Goal: Information Seeking & Learning: Learn about a topic

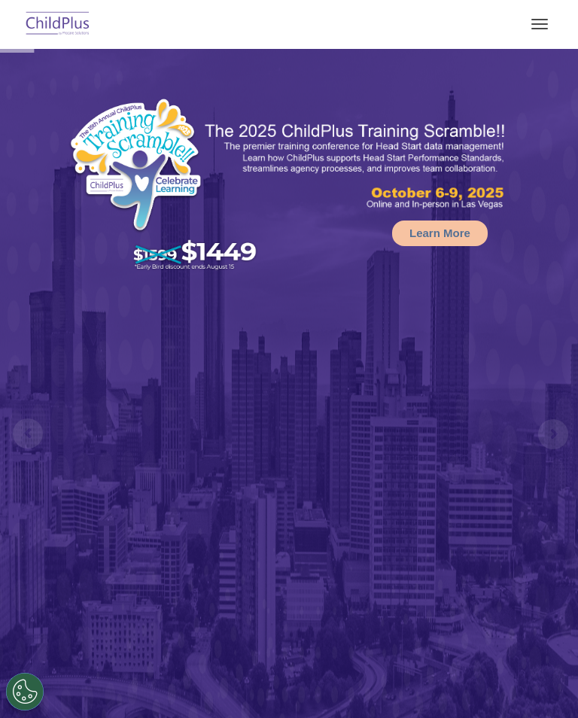
select select "MEDIUM"
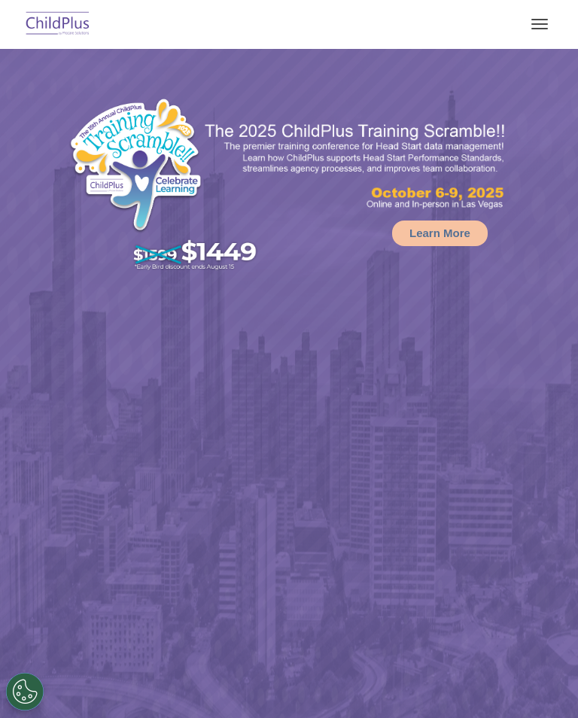
select select "MEDIUM"
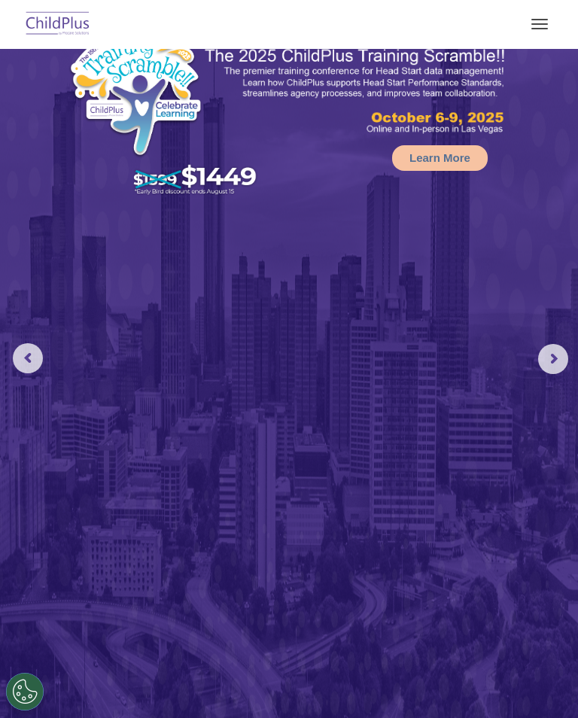
click at [548, 14] on button "button" at bounding box center [540, 24] width 32 height 24
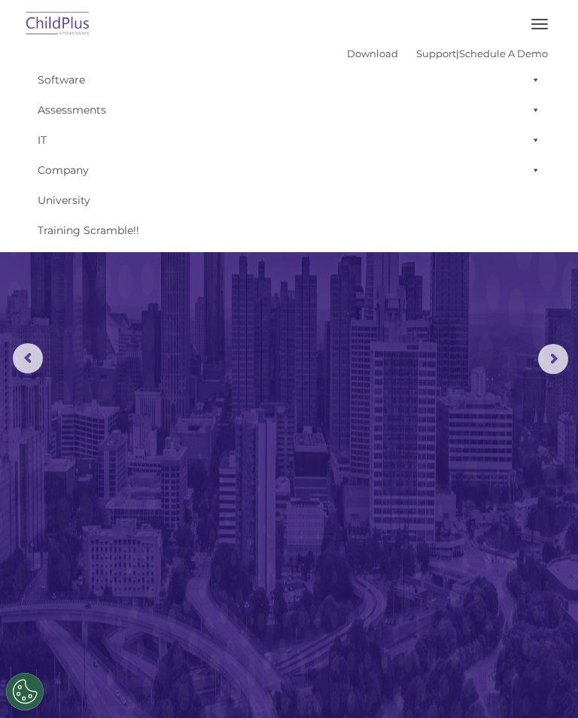
click at [175, 483] on img at bounding box center [289, 354] width 578 height 761
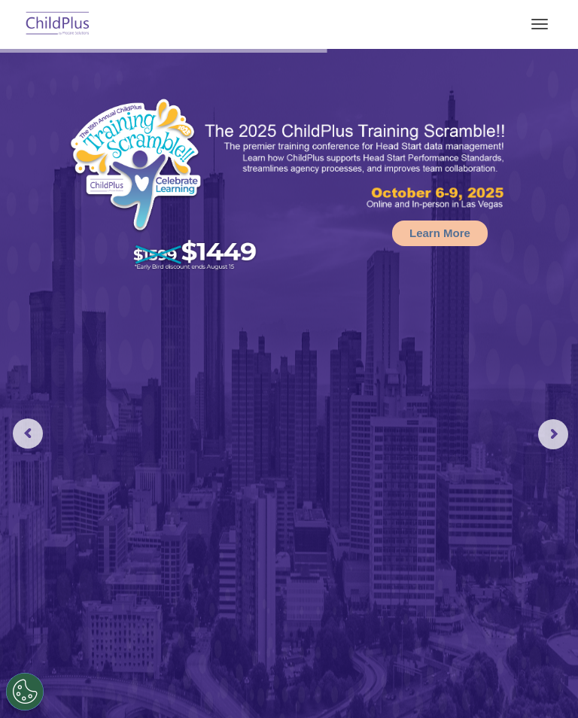
select select "MEDIUM"
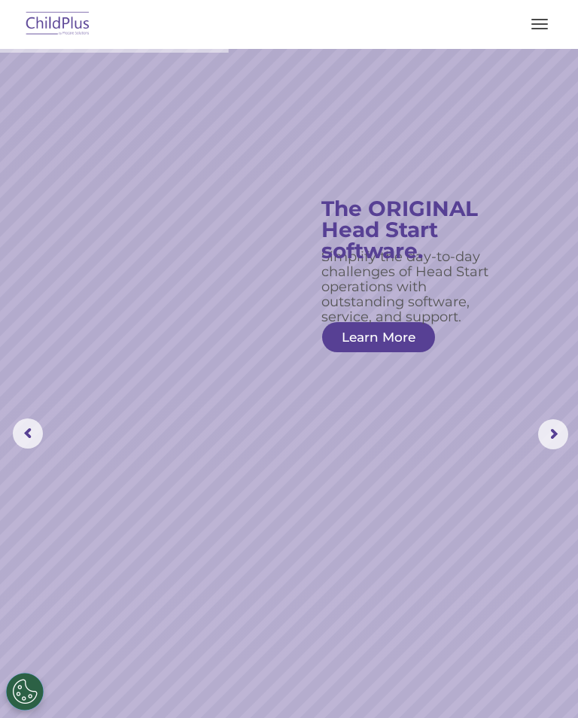
click at [554, 436] on rs-arrow at bounding box center [553, 434] width 30 height 30
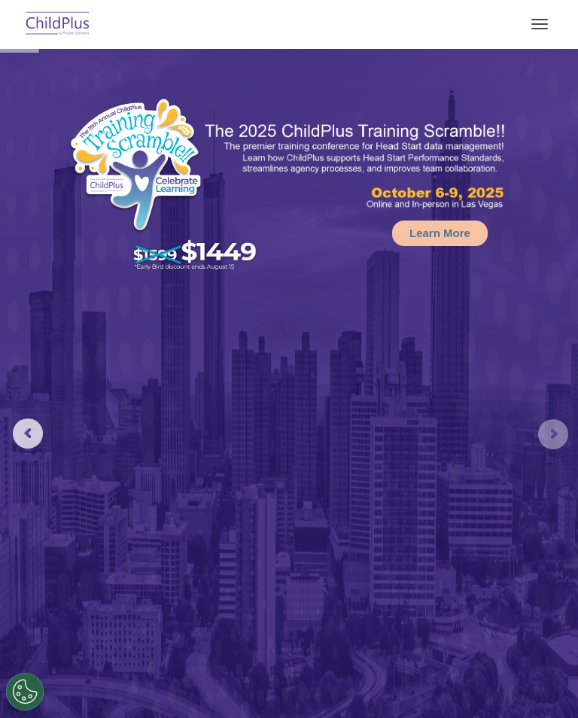
click at [555, 428] on rs-arrow at bounding box center [553, 434] width 30 height 30
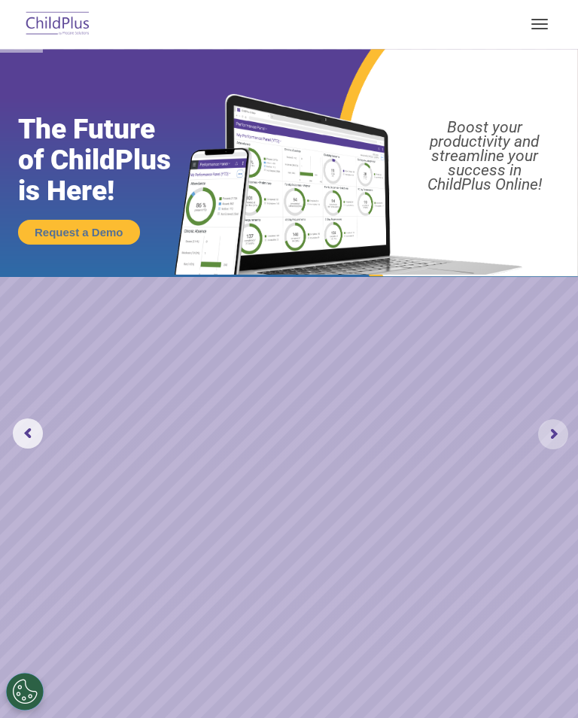
click at [560, 430] on rs-arrow at bounding box center [553, 434] width 30 height 30
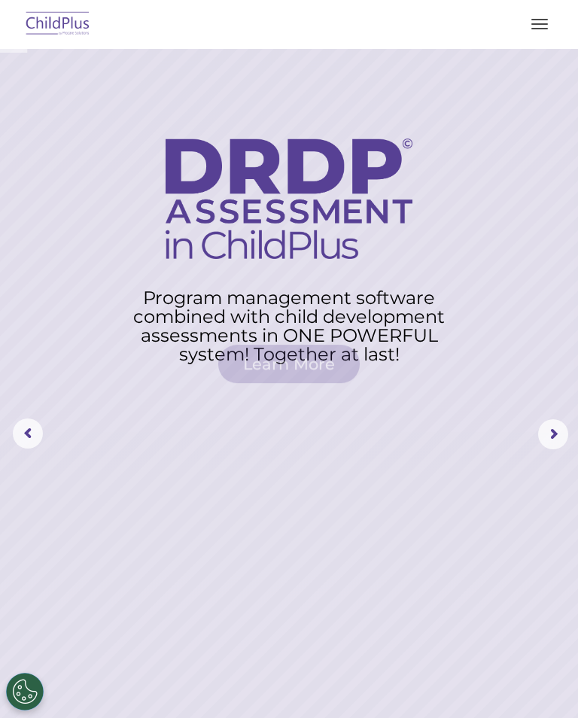
click at [564, 428] on rs-arrow at bounding box center [553, 434] width 30 height 30
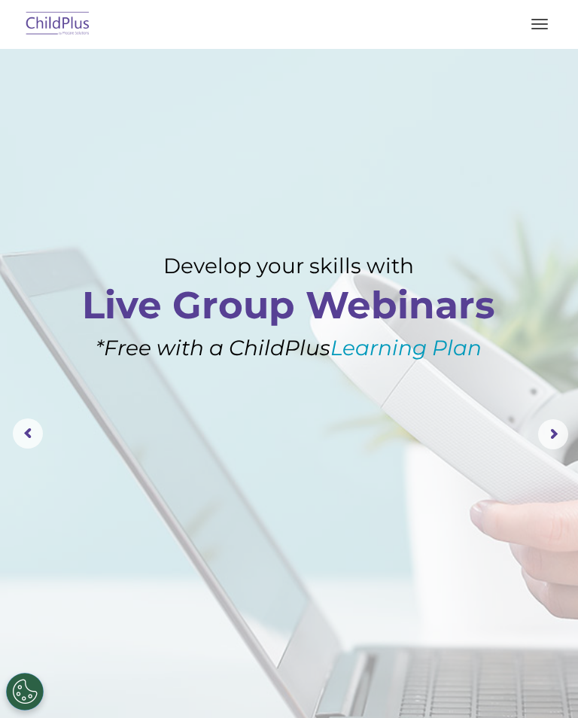
click at [567, 428] on rs-arrow at bounding box center [553, 434] width 30 height 30
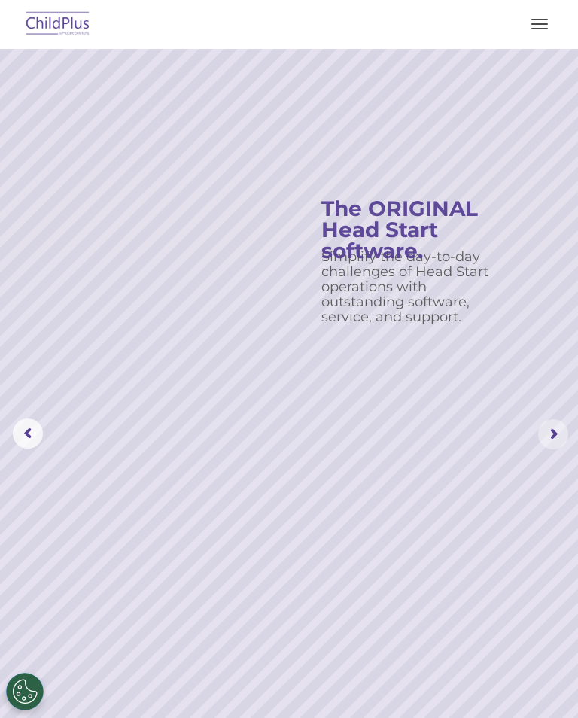
click at [565, 435] on rs-arrow at bounding box center [553, 434] width 30 height 30
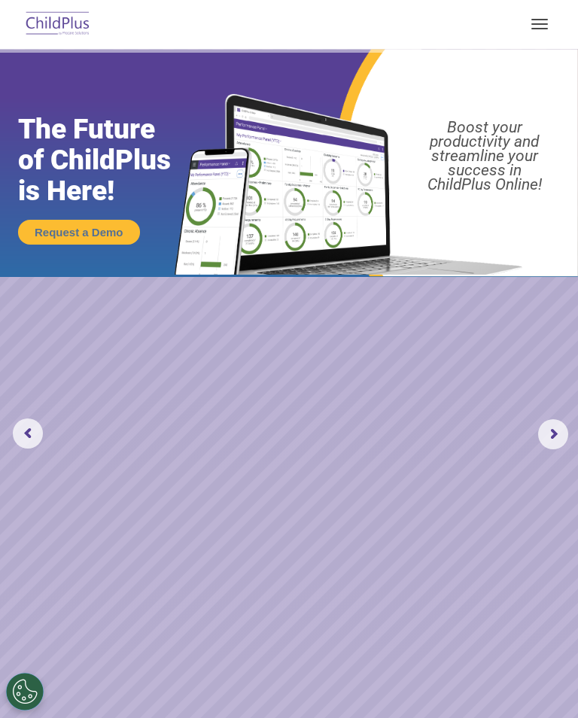
click at [545, 25] on button "button" at bounding box center [540, 24] width 32 height 24
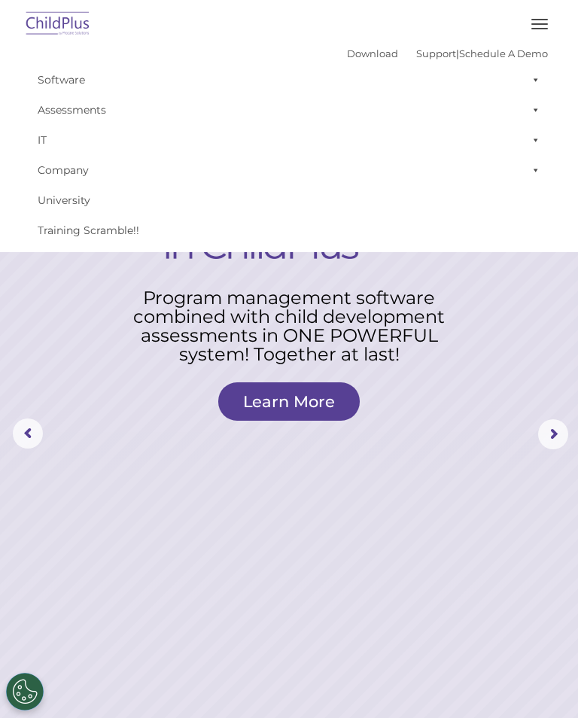
click at [443, 391] on rs-layer at bounding box center [289, 434] width 578 height 771
click at [312, 403] on link "Learn More" at bounding box center [289, 401] width 142 height 38
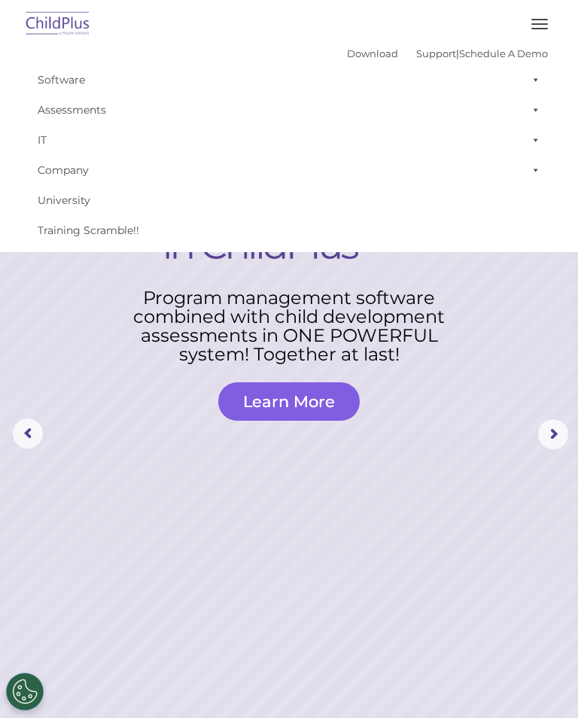
click at [315, 408] on link "Learn More" at bounding box center [289, 401] width 142 height 38
click at [545, 14] on button "button" at bounding box center [540, 24] width 32 height 24
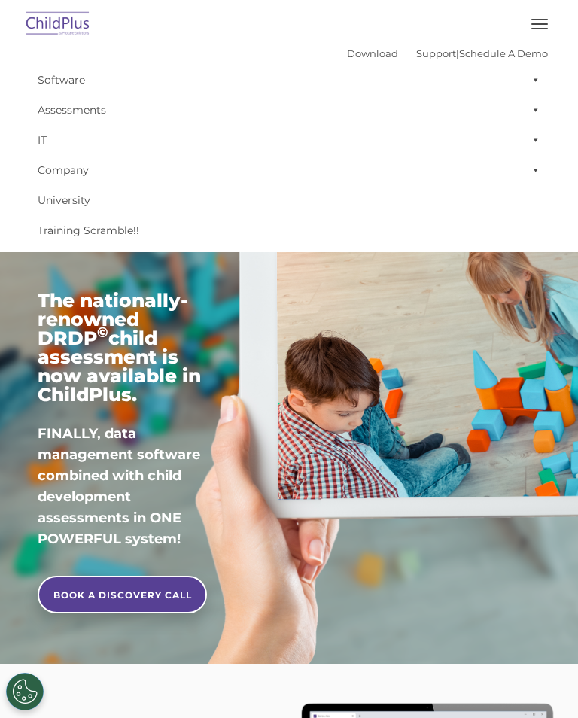
click at [20, 698] on button "Cookies Settings" at bounding box center [25, 692] width 38 height 38
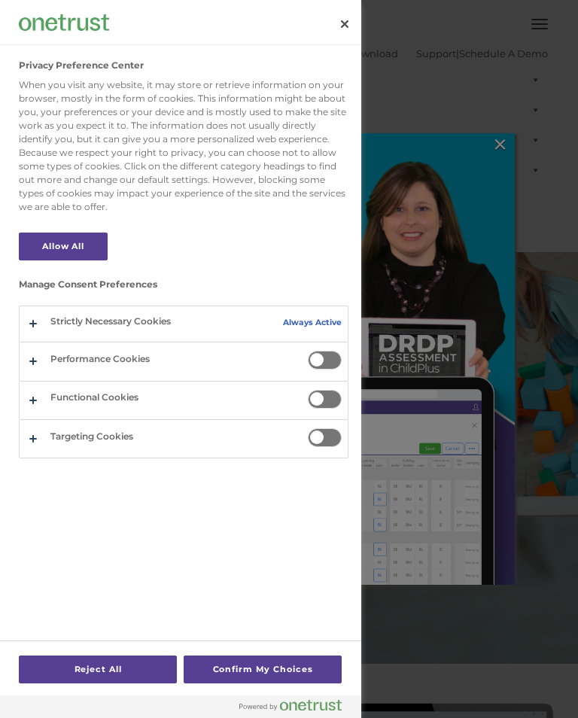
click at [350, 25] on button "Close" at bounding box center [344, 24] width 33 height 33
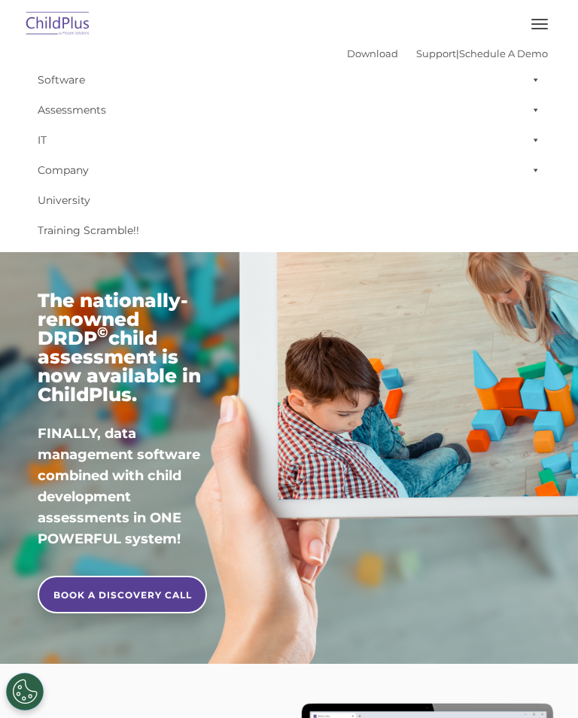
click at [47, 18] on img at bounding box center [58, 24] width 71 height 35
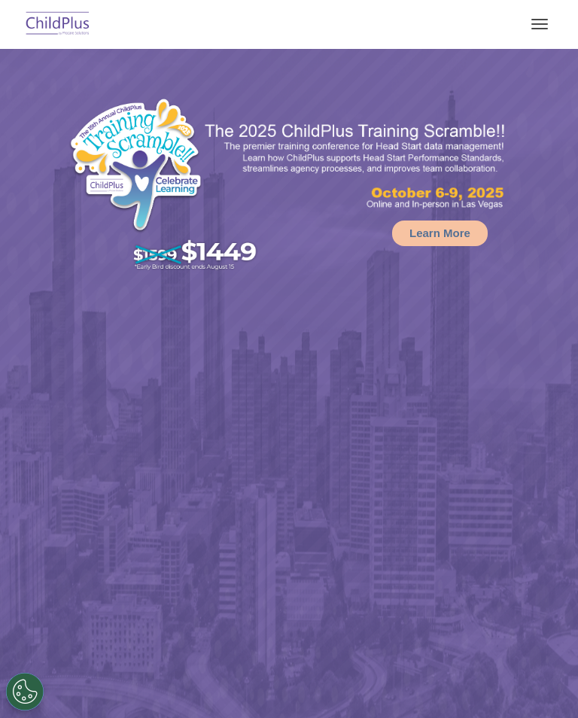
select select "MEDIUM"
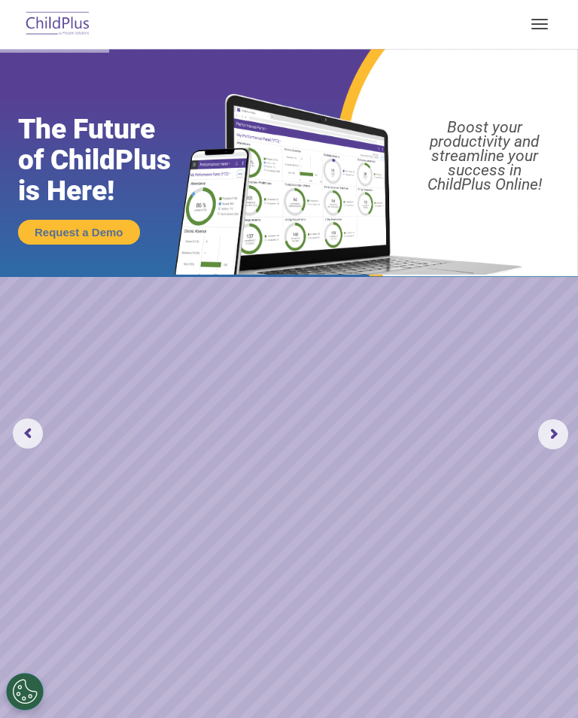
click at [555, 432] on rs-arrow at bounding box center [553, 434] width 30 height 30
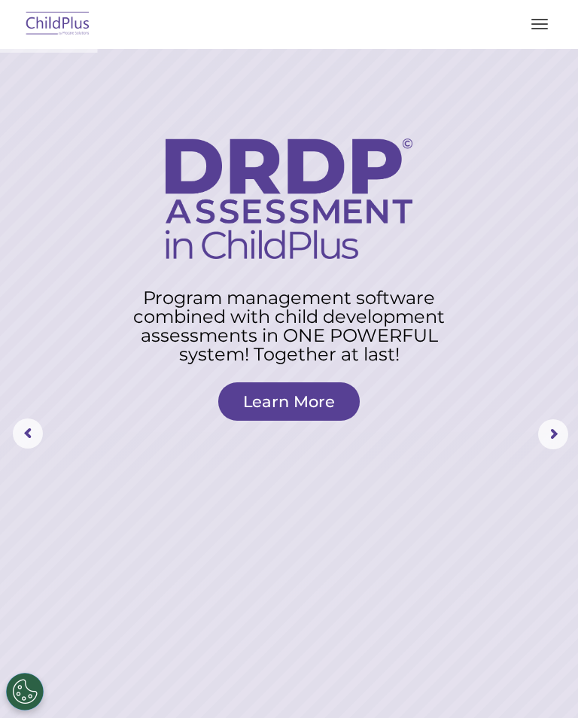
click at [563, 443] on rs-arrow at bounding box center [553, 434] width 30 height 30
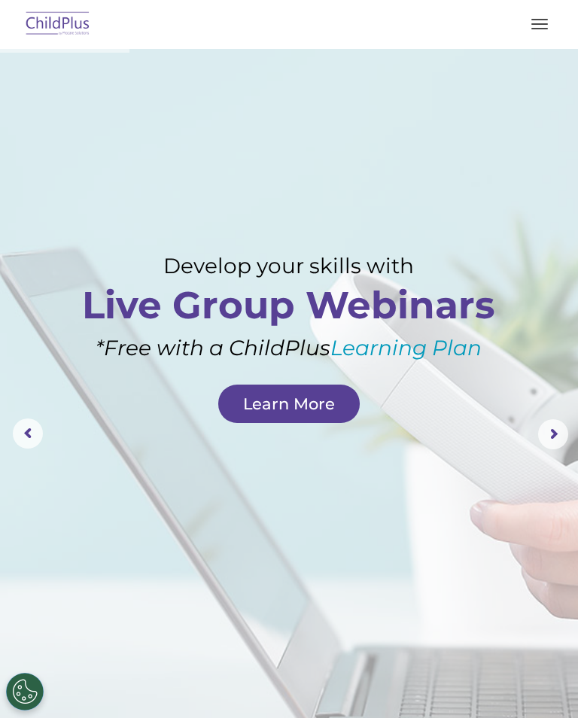
click at [558, 431] on rs-arrow at bounding box center [553, 434] width 30 height 30
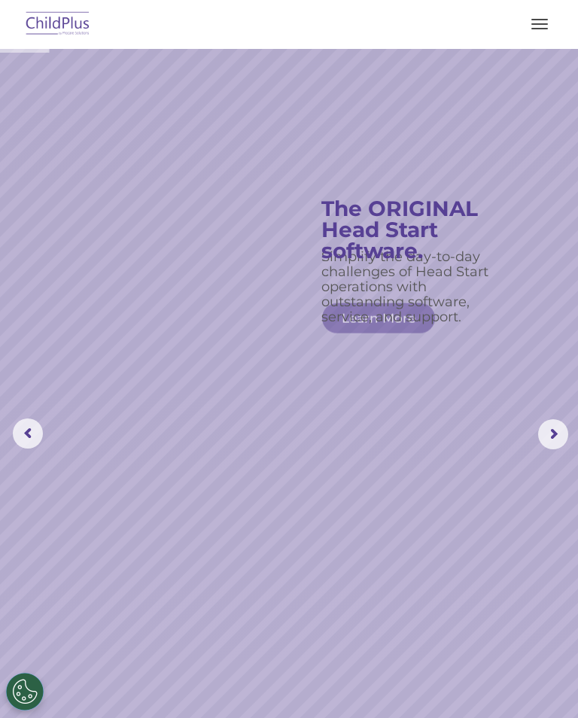
click at [550, 449] on rs-arrow at bounding box center [553, 434] width 30 height 30
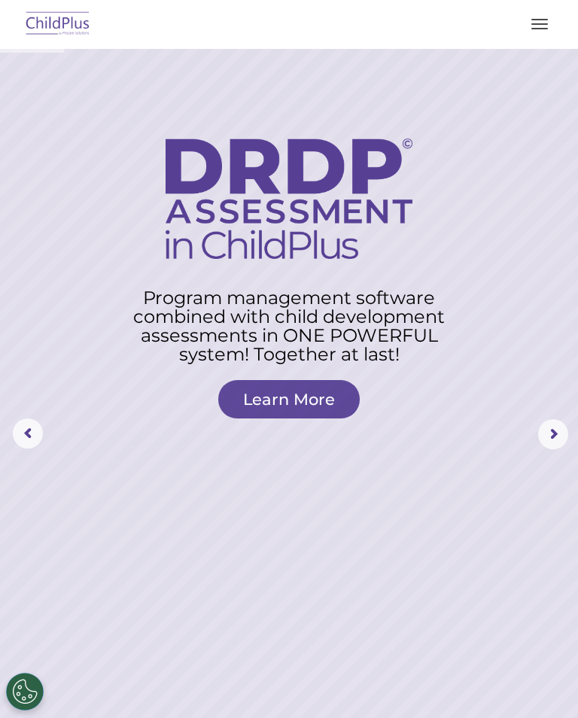
click at [25, 701] on button "Cookies Settings" at bounding box center [25, 692] width 38 height 38
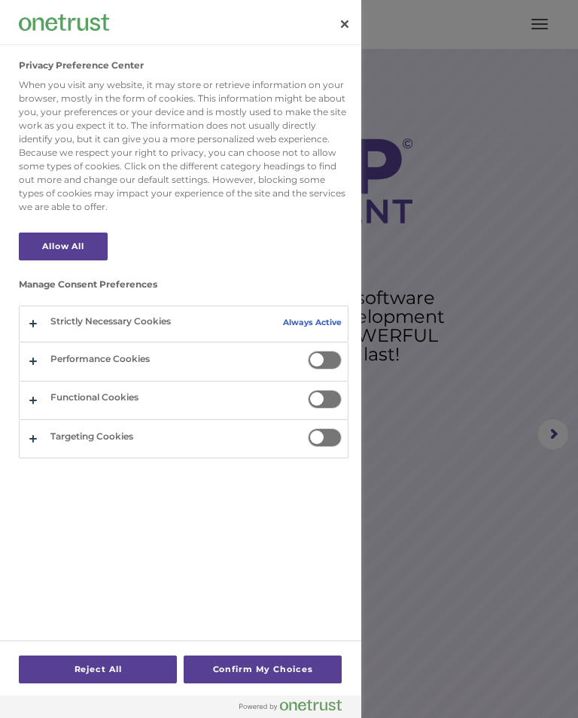
click at [351, 20] on button "Close" at bounding box center [344, 24] width 33 height 33
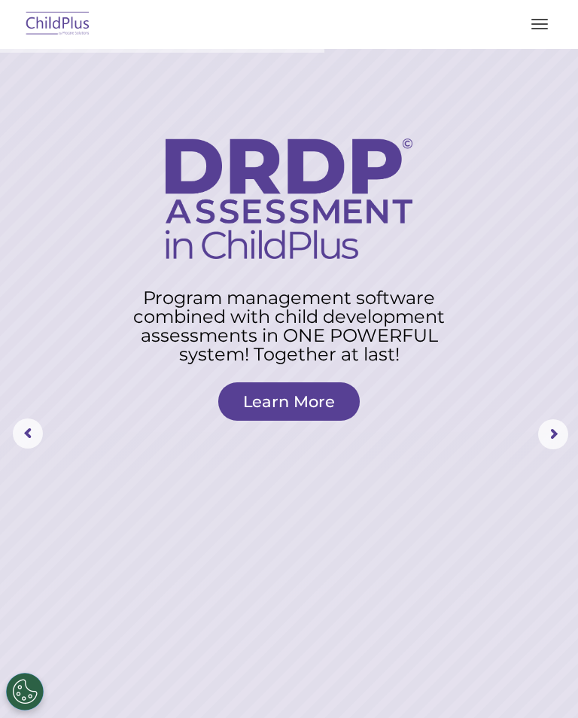
click at [547, 7] on div at bounding box center [289, 24] width 518 height 36
click at [543, 448] on rs-arrow at bounding box center [553, 434] width 30 height 30
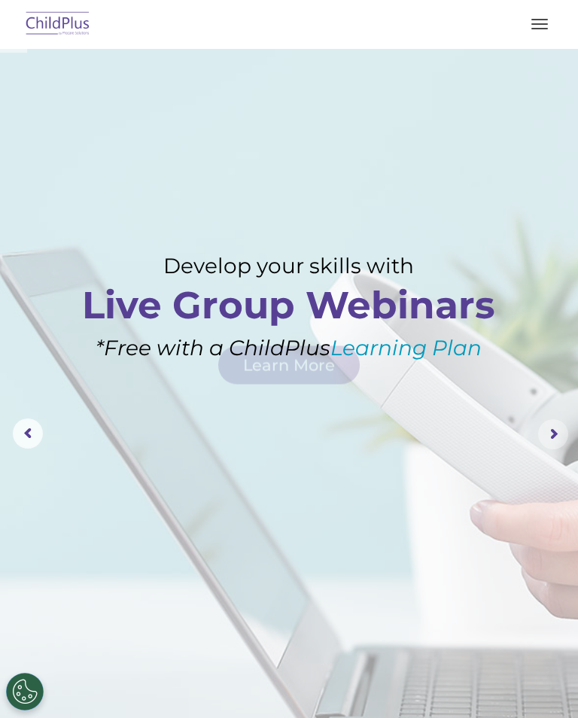
click at [559, 448] on rs-arrow at bounding box center [553, 434] width 30 height 30
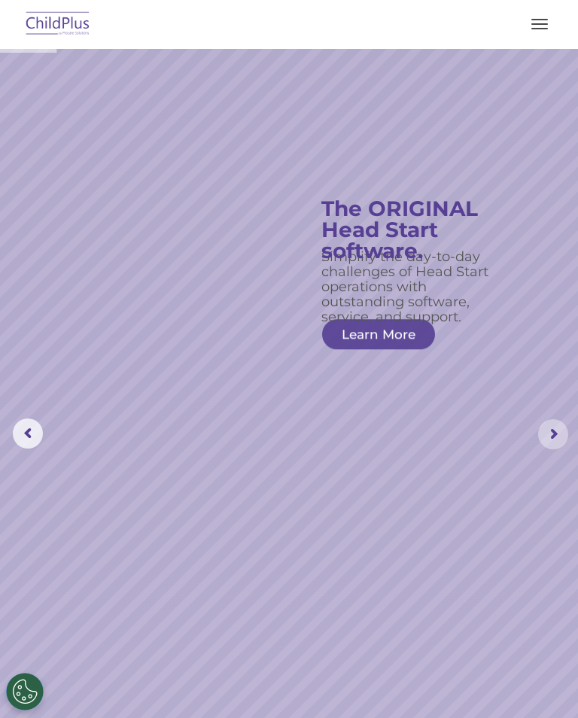
click at [558, 447] on rs-arrow at bounding box center [553, 434] width 30 height 30
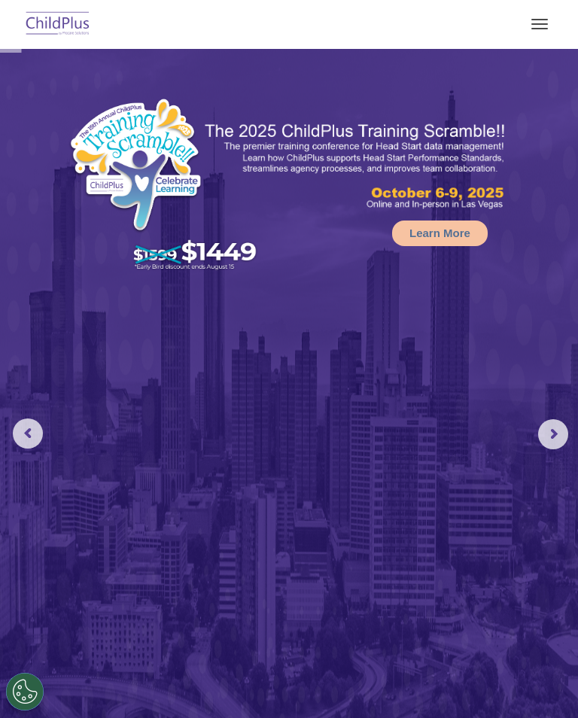
click at [550, 442] on rs-arrow at bounding box center [553, 434] width 30 height 30
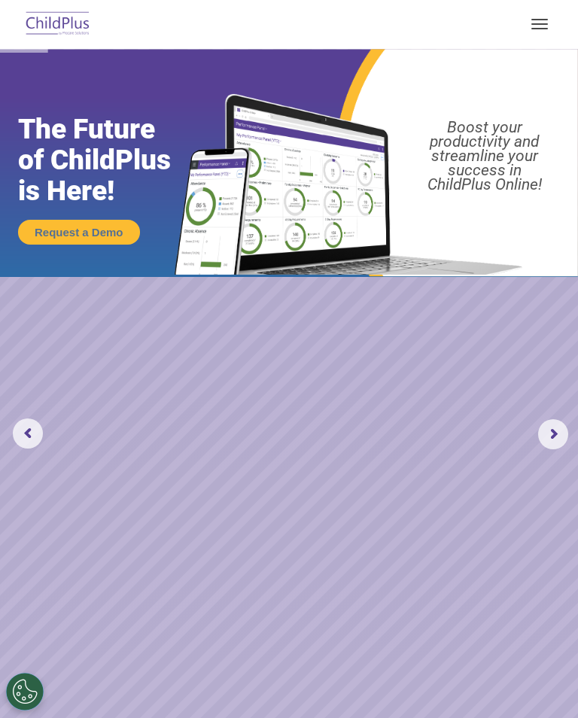
click at [31, 447] on rs-arrow at bounding box center [28, 433] width 30 height 30
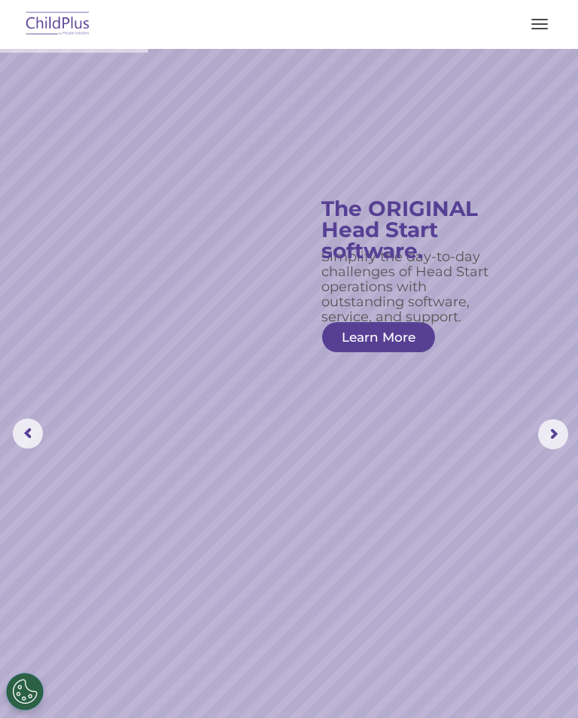
click at [309, 355] on rs-slide "Simplify the day-to-day challenges of Head Start operations with outstanding so…" at bounding box center [289, 434] width 578 height 771
click at [316, 345] on rs-slide "Simplify the day-to-day challenges of Head Start operations with outstanding so…" at bounding box center [289, 434] width 578 height 771
click at [320, 352] on rs-slide "Simplify the day-to-day challenges of Head Start operations with outstanding so…" at bounding box center [289, 434] width 578 height 771
click at [324, 330] on link "Learn More" at bounding box center [378, 337] width 113 height 30
click at [309, 323] on rs-slide "Simplify the day-to-day challenges of Head Start operations with outstanding so…" at bounding box center [289, 434] width 578 height 771
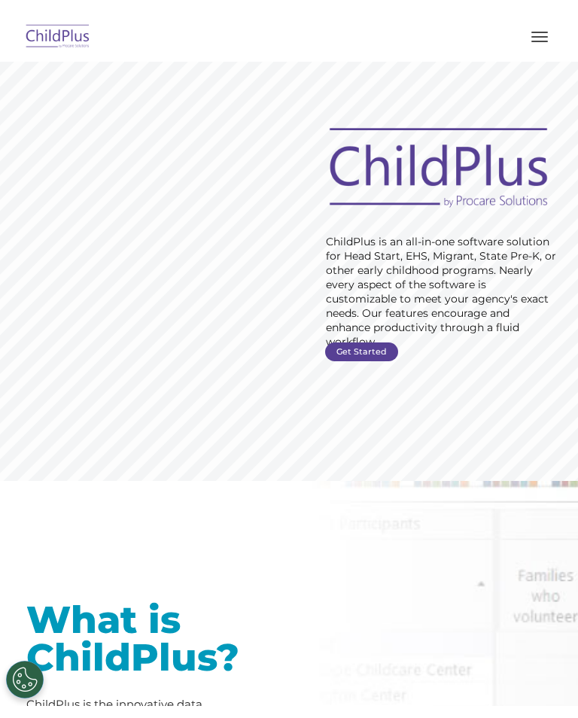
scroll to position [13, 0]
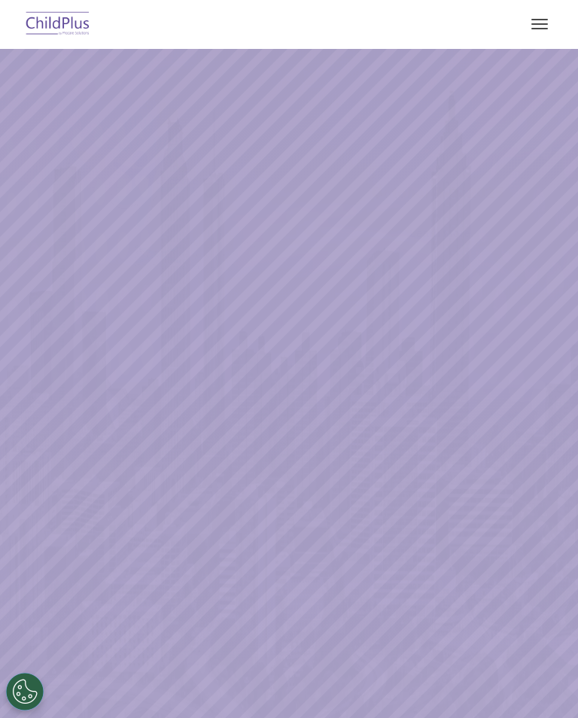
select select "MEDIUM"
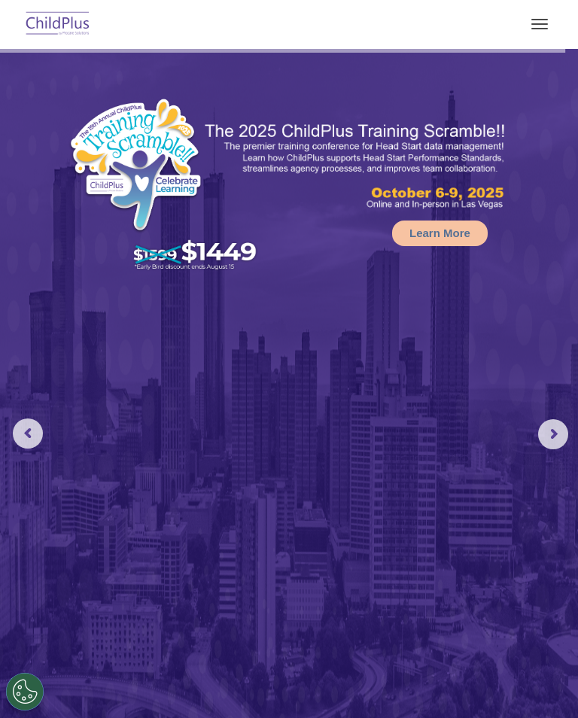
click at [543, 17] on button "button" at bounding box center [540, 24] width 32 height 24
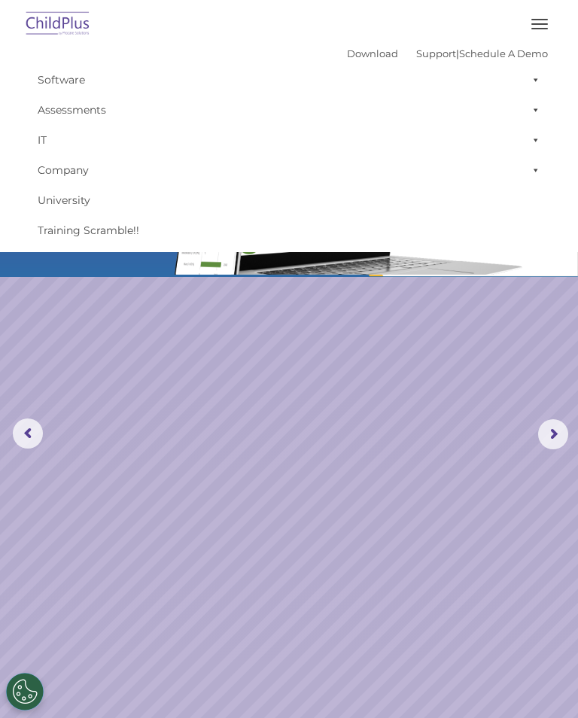
click at [48, 70] on link "Software" at bounding box center [289, 80] width 518 height 30
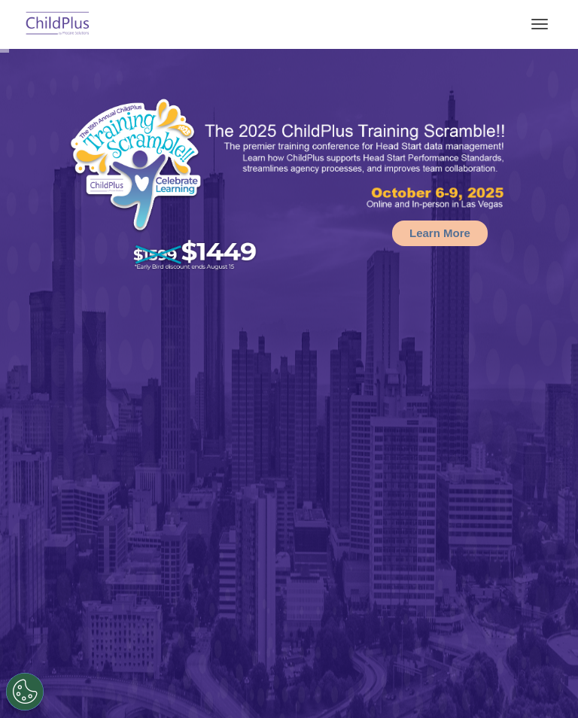
select select "MEDIUM"
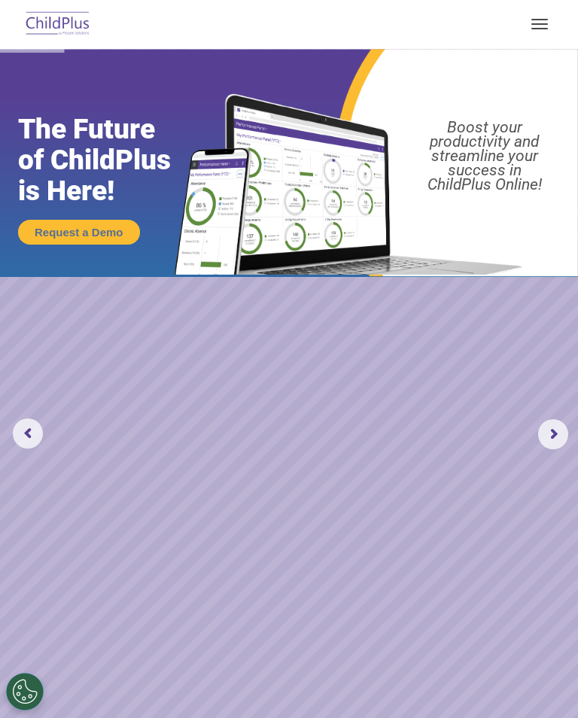
click at [549, 29] on button "button" at bounding box center [540, 24] width 32 height 24
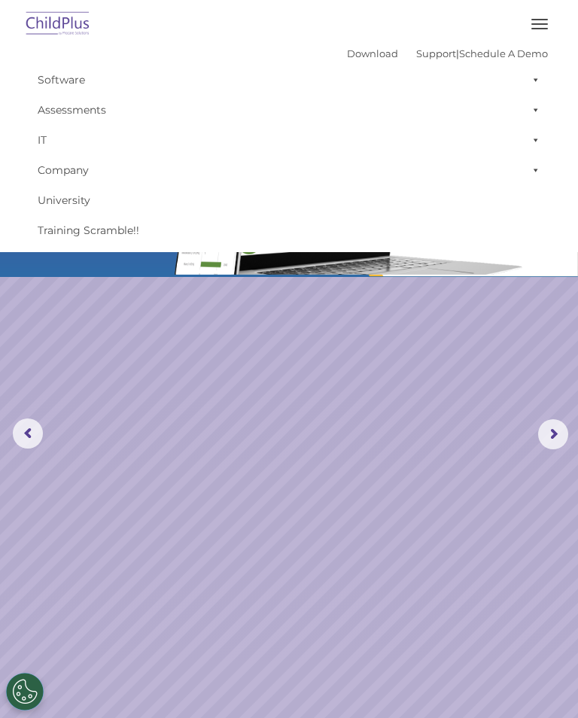
click at [537, 35] on button "button" at bounding box center [540, 24] width 32 height 24
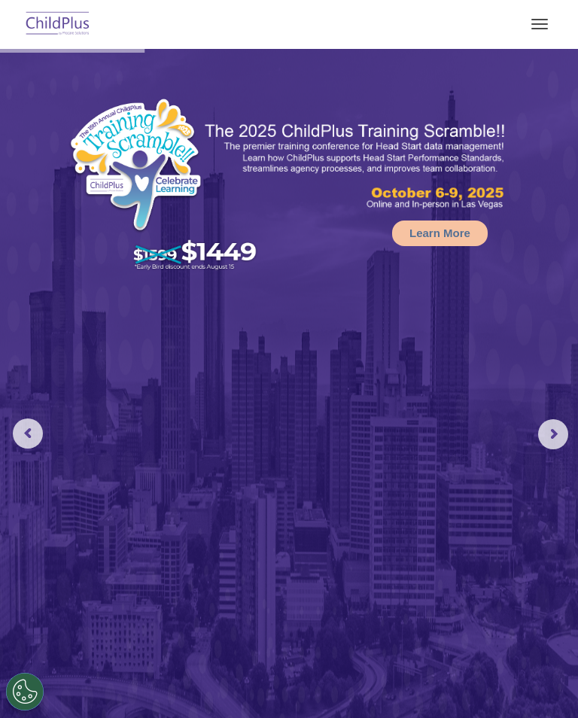
select select "MEDIUM"
click at [545, 14] on button "button" at bounding box center [540, 24] width 32 height 24
select select "MEDIUM"
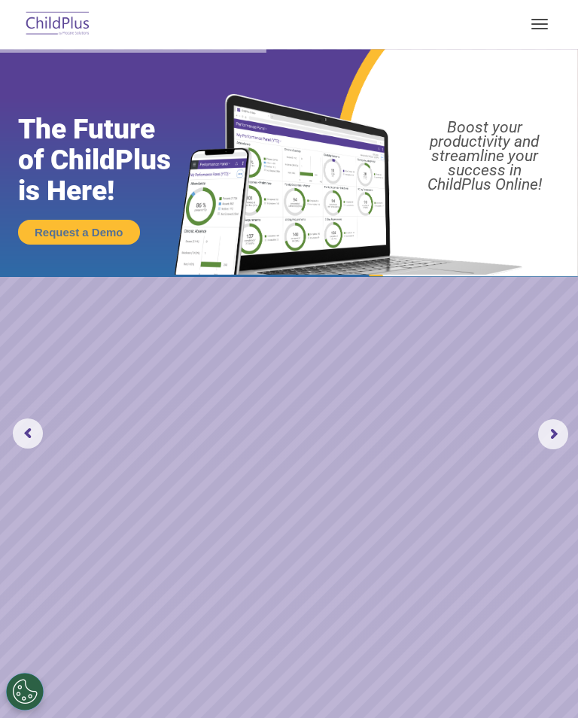
click at [540, 23] on button "button" at bounding box center [540, 24] width 32 height 24
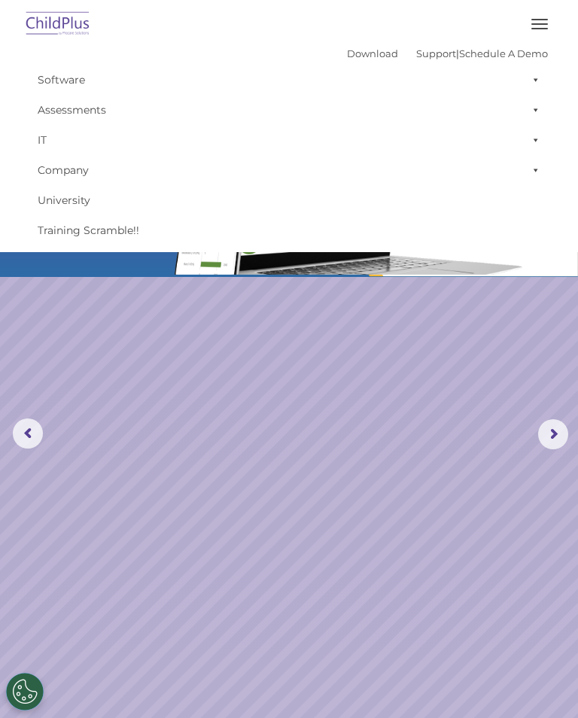
click at [460, 333] on rs-slide "Request a Demo The Future of ChildPlus is Here! Boost your productivity and str…" at bounding box center [289, 434] width 578 height 771
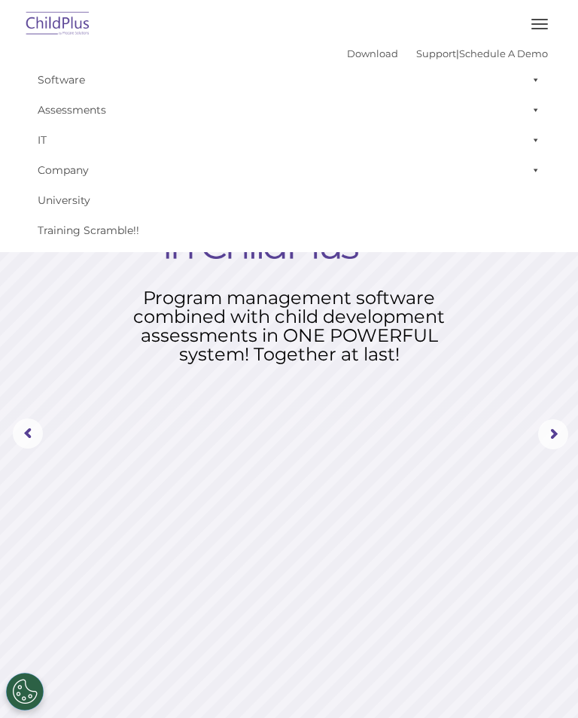
click at [449, 311] on rs-layer "Program management software combined with child development assessments in ONE …" at bounding box center [289, 325] width 346 height 75
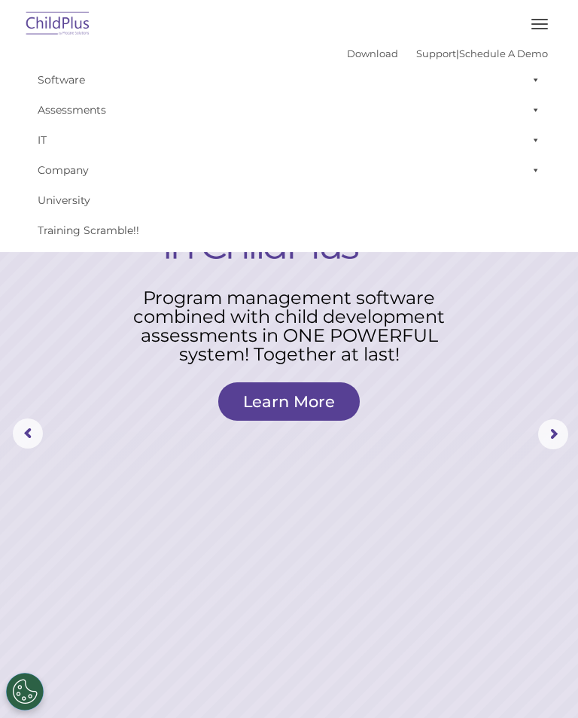
click at [477, 196] on link "University" at bounding box center [289, 200] width 518 height 30
click at [455, 327] on rs-layer "Program management software combined with child development assessments in ONE …" at bounding box center [289, 325] width 346 height 75
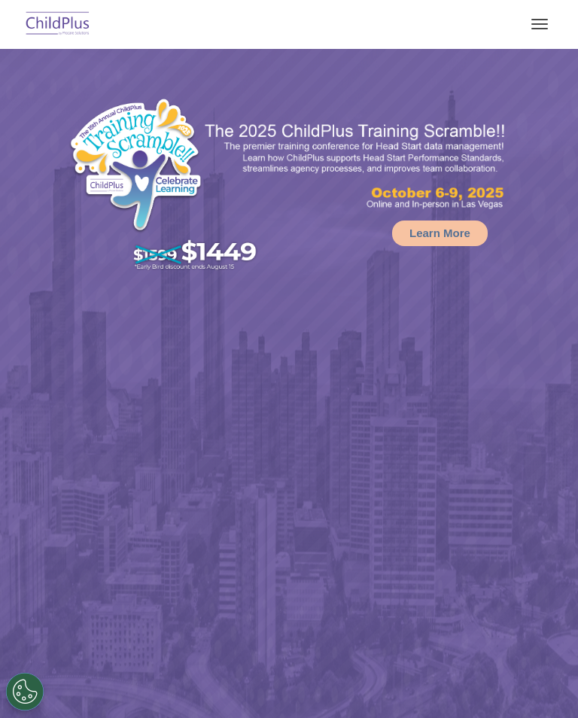
select select "MEDIUM"
